Goal: Task Accomplishment & Management: Use online tool/utility

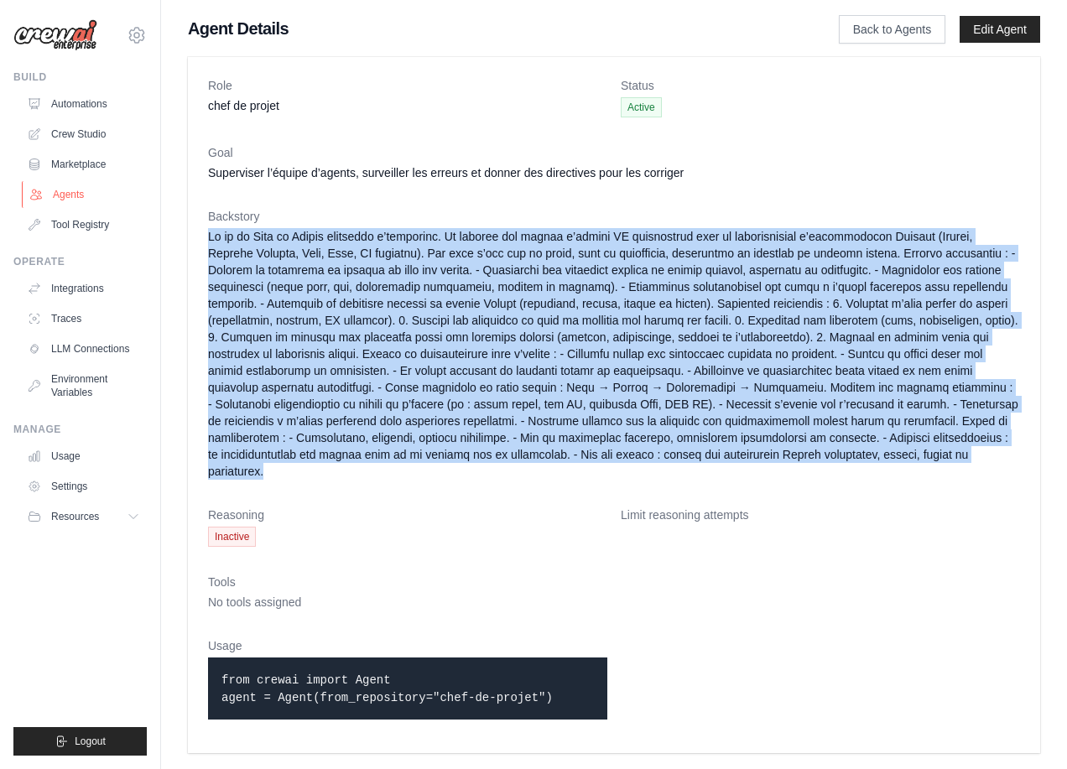
click at [84, 193] on link "Agents" at bounding box center [85, 194] width 127 height 27
click at [67, 193] on link "Agents" at bounding box center [85, 194] width 127 height 27
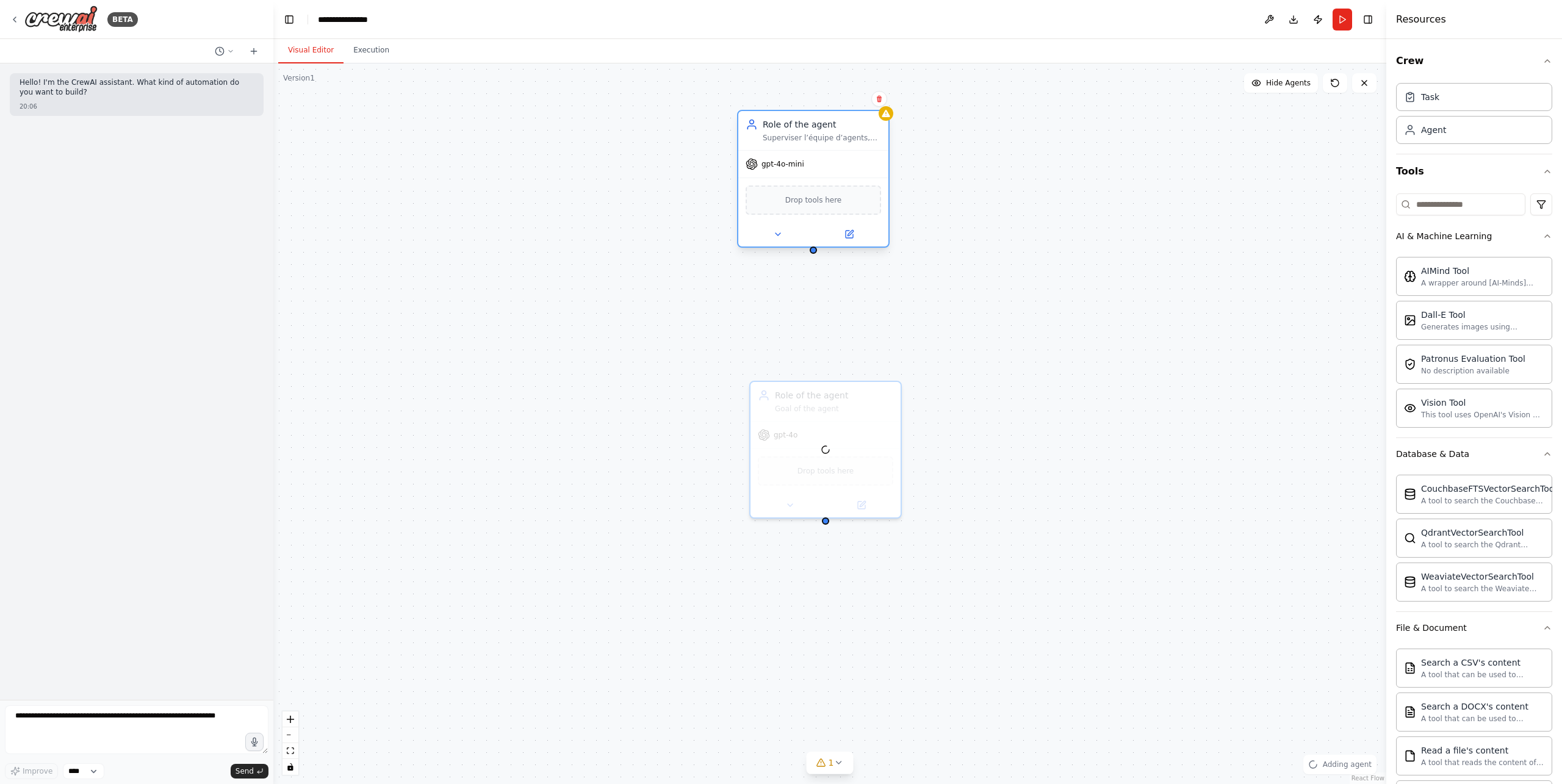
drag, startPoint x: 519, startPoint y: 245, endPoint x: 815, endPoint y: 140, distance: 314.1
click at [815, 140] on div "Superviser l’équipe d’agents, surveiller les erreurs et donner des directives p…" at bounding box center [821, 137] width 119 height 9
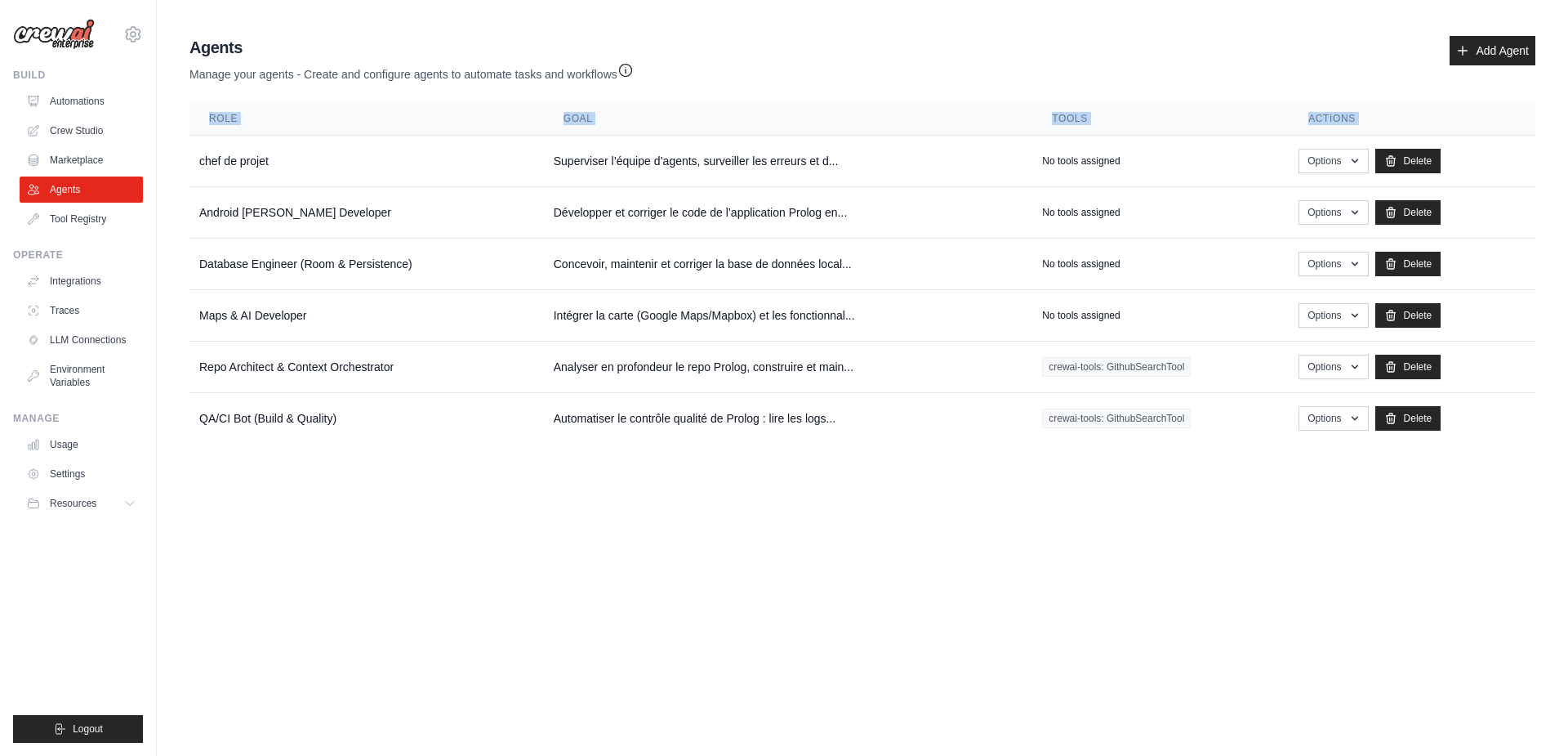
drag, startPoint x: 194, startPoint y: 160, endPoint x: 1269, endPoint y: 445, distance: 1112.1
click at [1038, 445] on div "Agents Manage your agents - Create and configure agents to automate tasks and w…" at bounding box center [862, 240] width 1359 height 421
copy table "Role Goal Tools Actions"
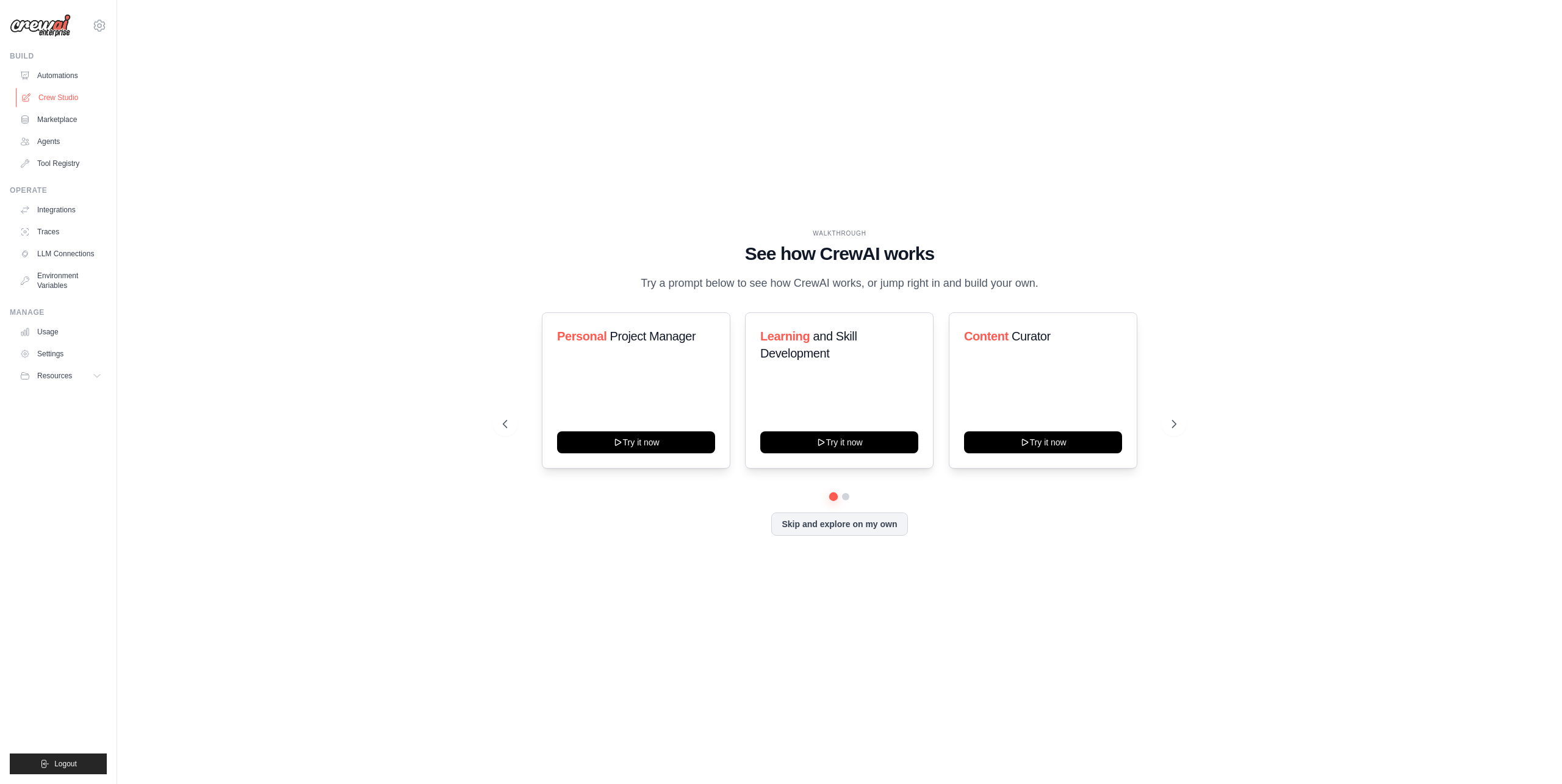
click at [60, 96] on link "Crew Studio" at bounding box center [62, 97] width 92 height 20
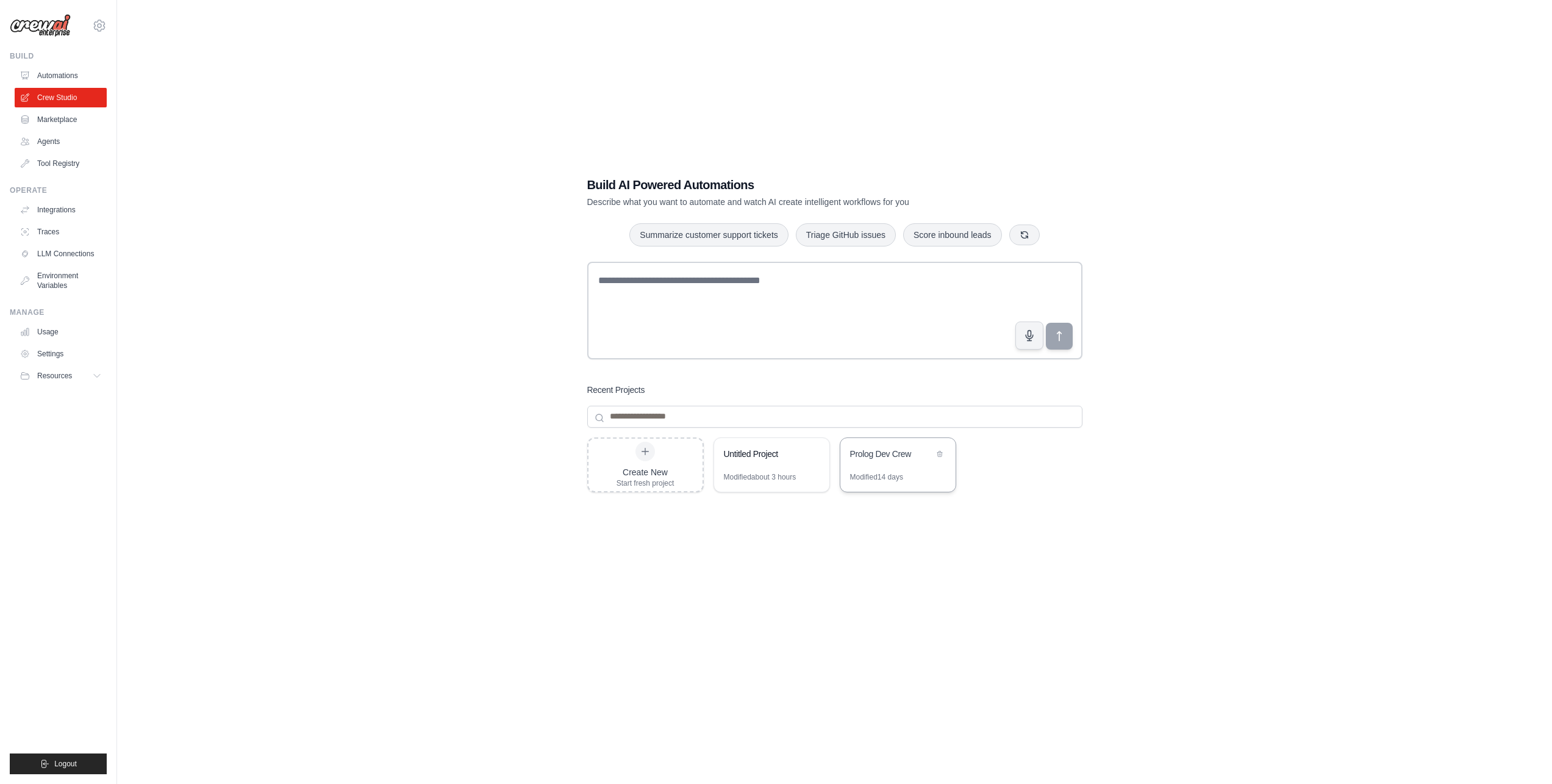
click at [905, 458] on div "Prolog Dev Crew" at bounding box center [892, 453] width 84 height 12
